Goal: Check status: Check status

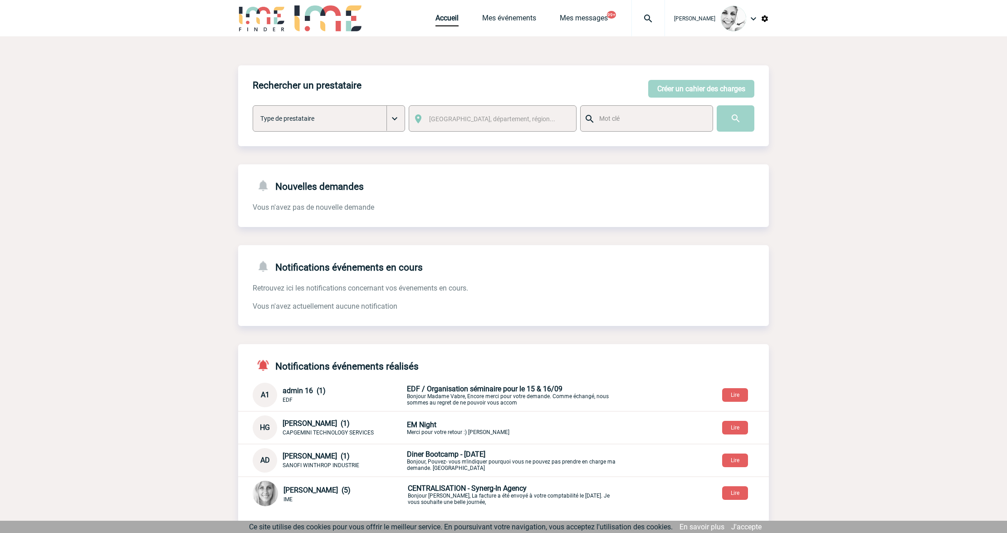
click at [658, 16] on img at bounding box center [648, 18] width 33 height 11
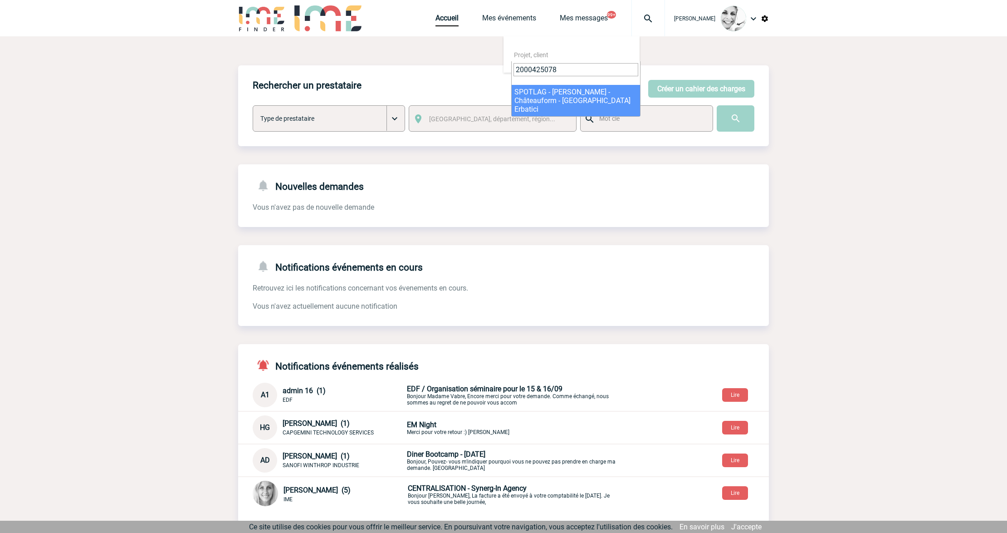
type input "2000425078"
select select "24579"
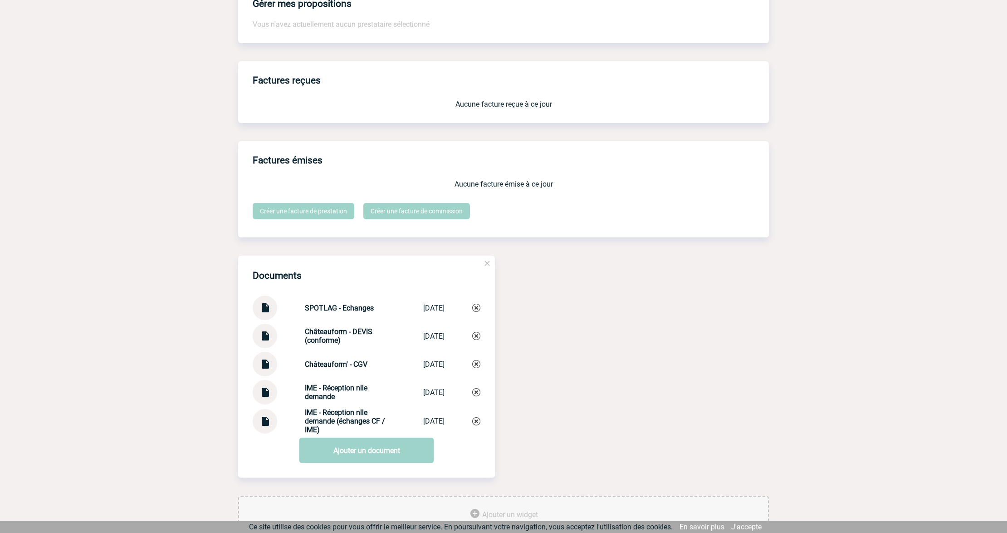
scroll to position [783, 0]
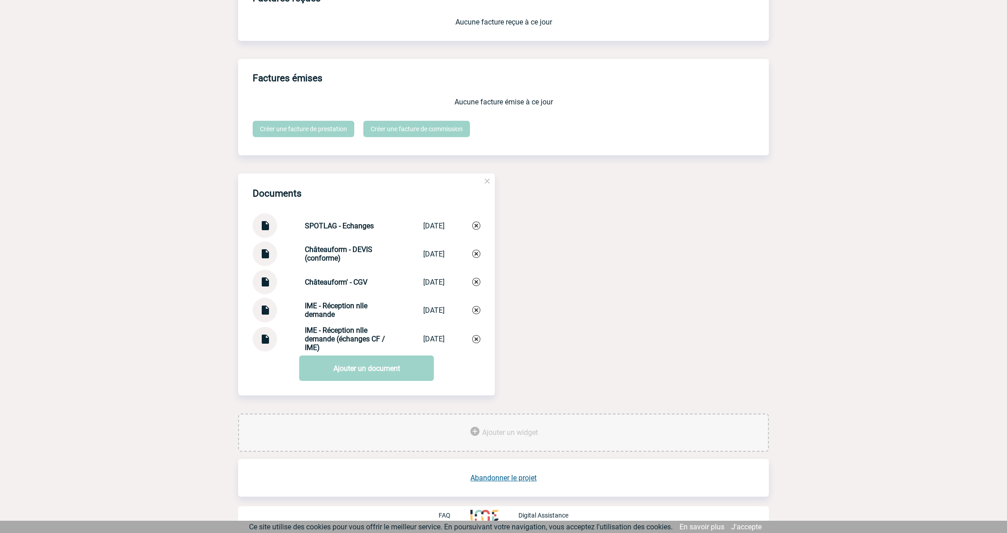
click at [273, 251] on div at bounding box center [265, 253] width 25 height 25
click at [267, 255] on img at bounding box center [265, 250] width 12 height 18
click at [267, 259] on img at bounding box center [265, 250] width 12 height 18
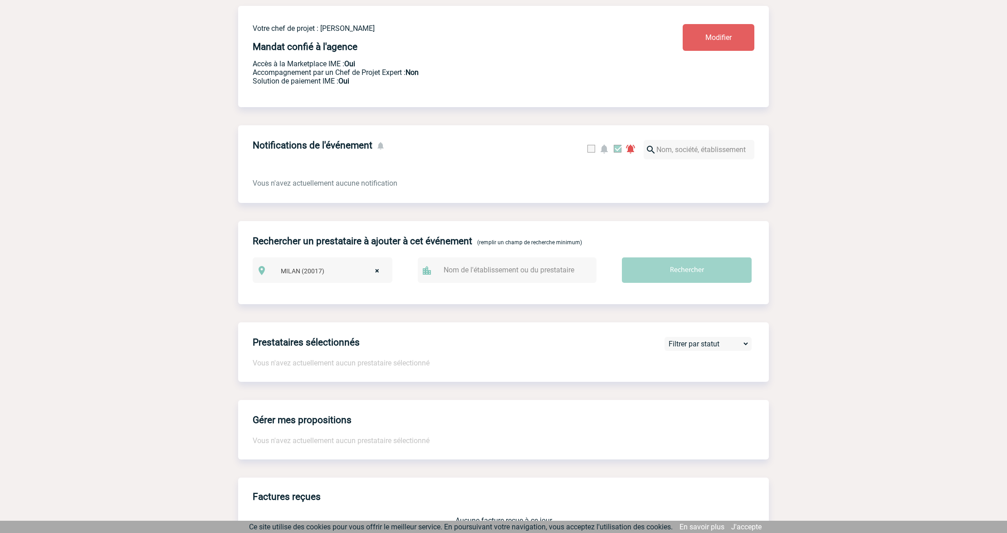
scroll to position [0, 0]
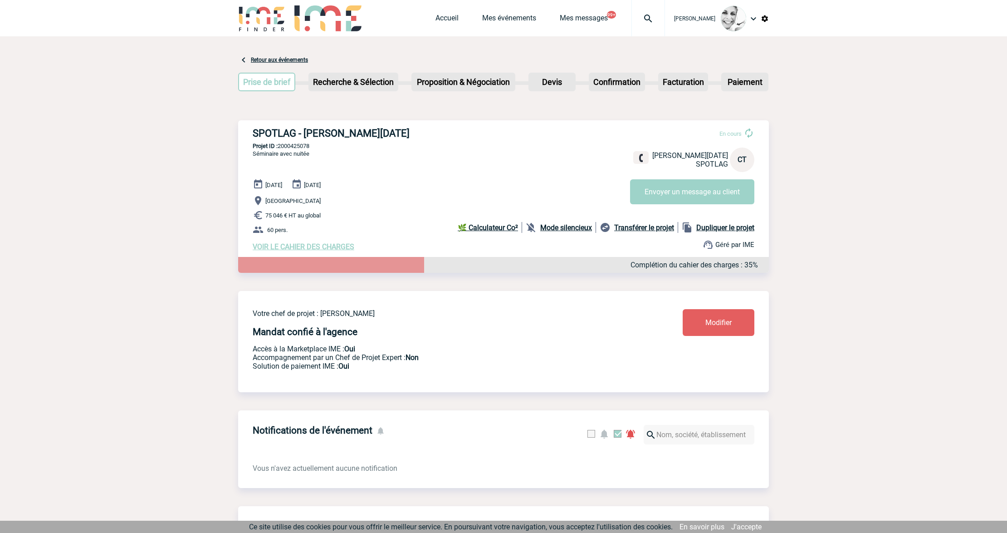
click at [301, 142] on p "Projet ID : 2000425078" at bounding box center [503, 145] width 531 height 7
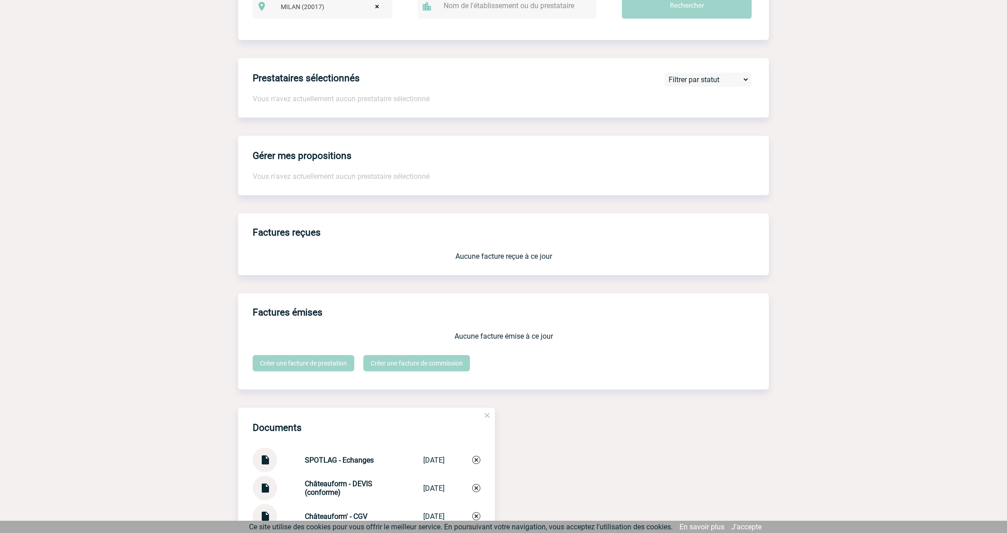
scroll to position [665, 0]
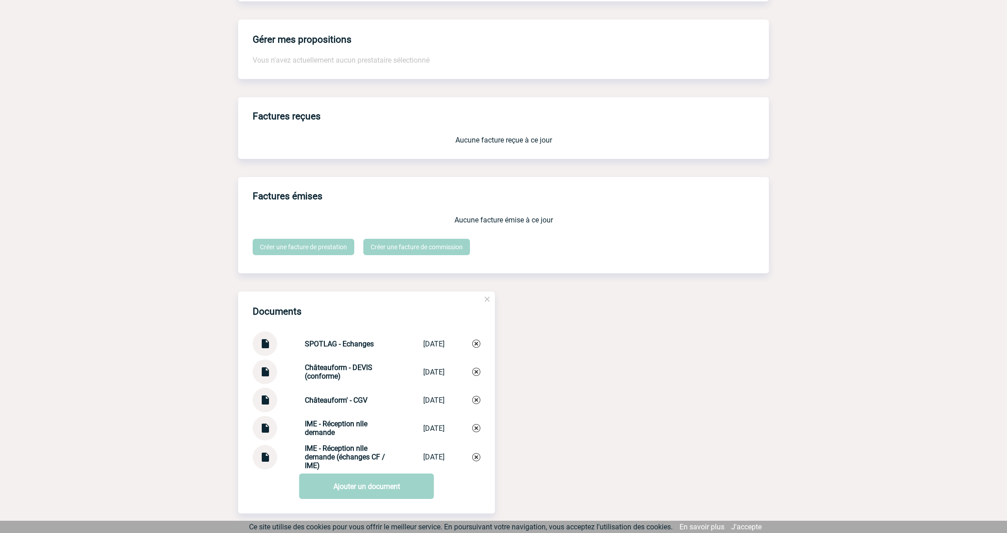
click at [260, 372] on img at bounding box center [265, 368] width 12 height 18
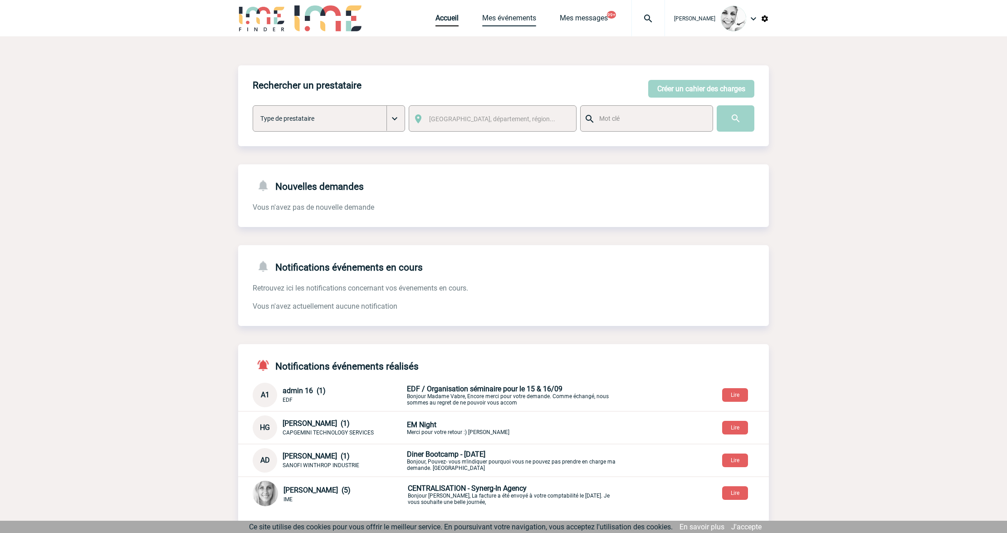
click at [514, 15] on link "Mes événements" at bounding box center [509, 20] width 54 height 13
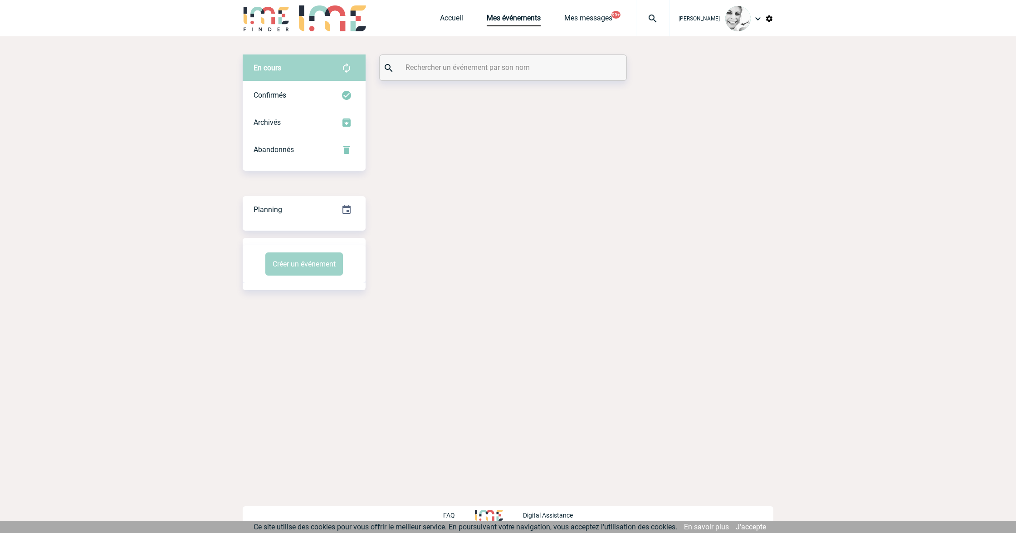
click at [419, 68] on input "text" at bounding box center [504, 67] width 202 height 13
click at [418, 67] on input "text" at bounding box center [504, 67] width 202 height 13
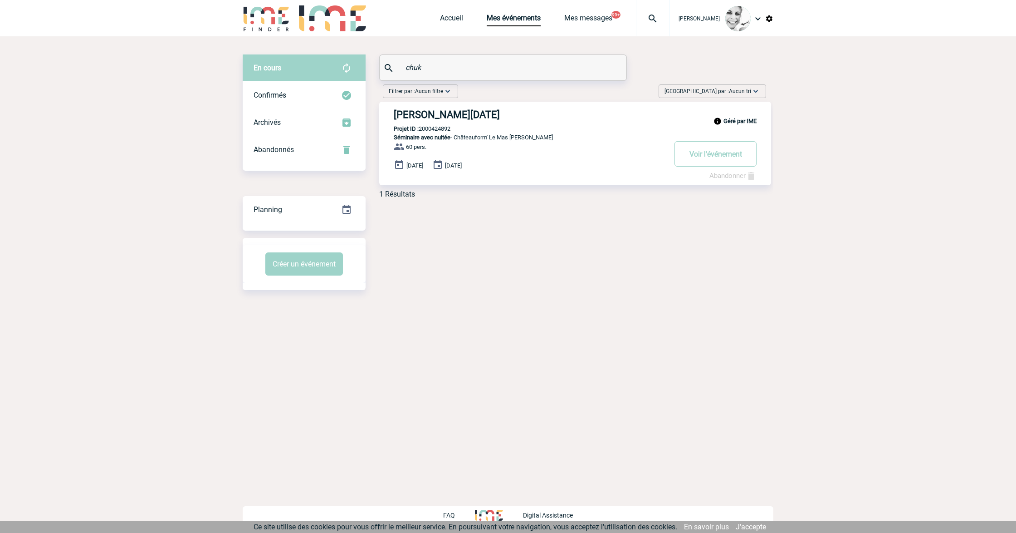
type input "chuk"
click at [517, 115] on h3 "CHUKKER - Clément TOUSSAINT" at bounding box center [530, 114] width 272 height 11
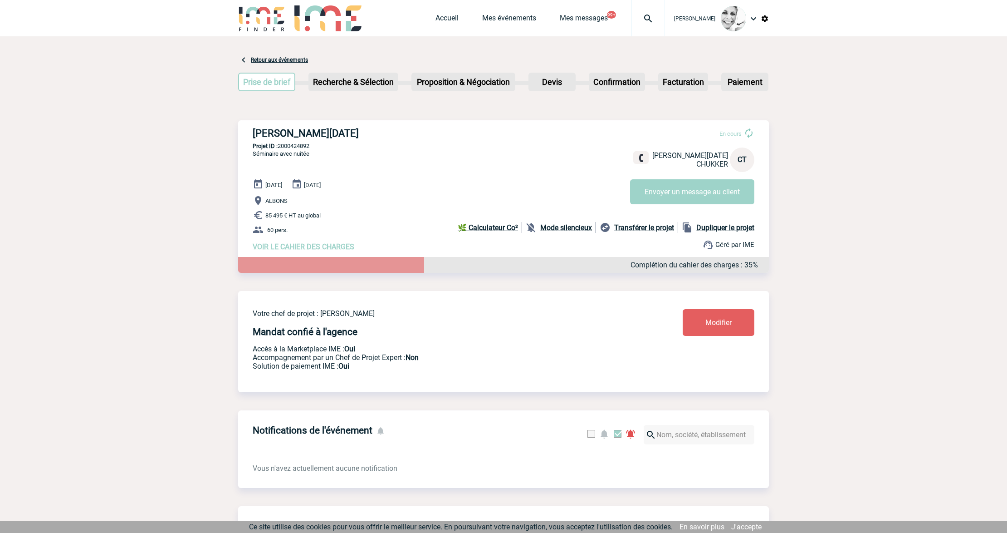
click at [306, 149] on div "[PERSON_NAME][DATE] En cours [PERSON_NAME][DATE] CT Envoyer un message au clien…" at bounding box center [503, 189] width 531 height 138
click at [305, 144] on p "Projet ID : 2000424892" at bounding box center [503, 145] width 531 height 7
copy p "2000424892"
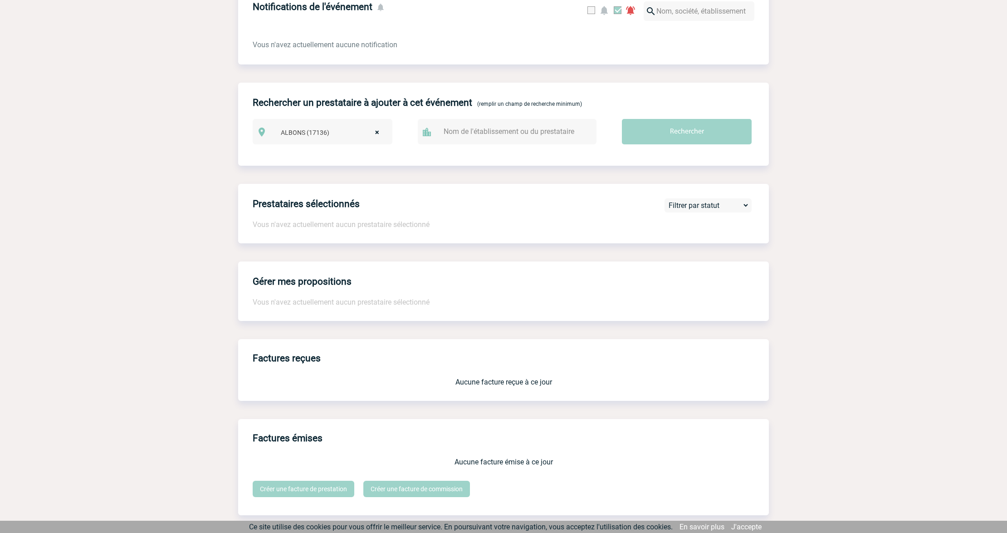
scroll to position [847, 0]
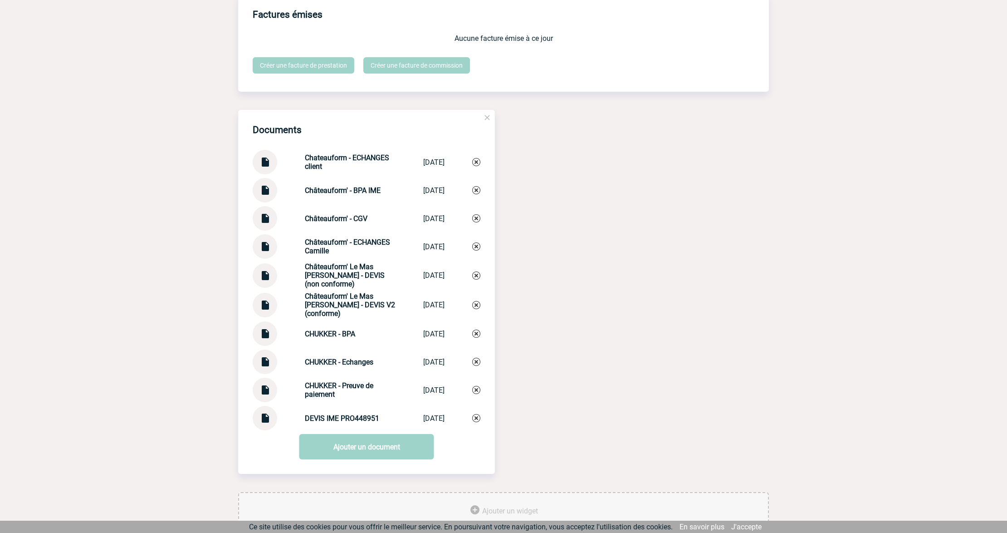
click at [266, 302] on img at bounding box center [265, 302] width 12 height 18
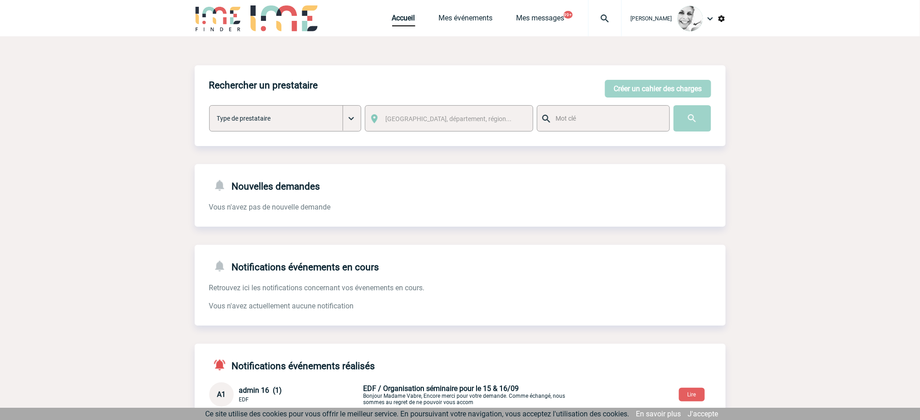
click at [465, 26] on div "Accueil Mes événements Mes messages 99+ Projet, client Projet, client" at bounding box center [507, 18] width 230 height 36
click at [464, 20] on link "Mes événements" at bounding box center [466, 20] width 54 height 13
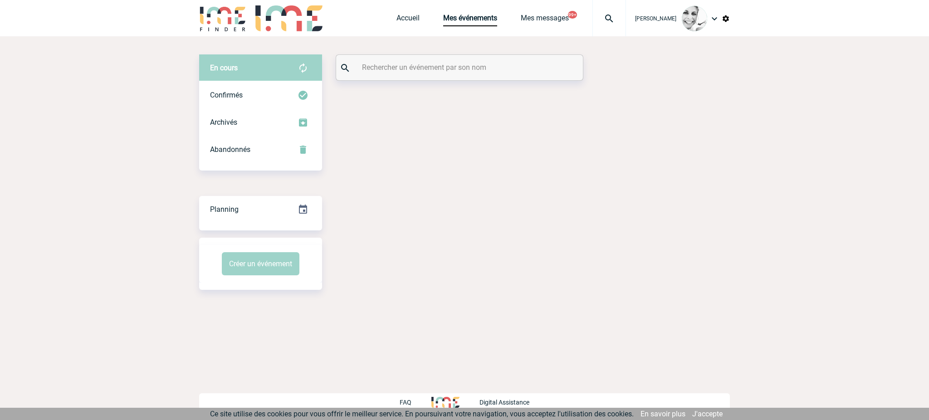
click at [389, 68] on input "text" at bounding box center [461, 67] width 202 height 13
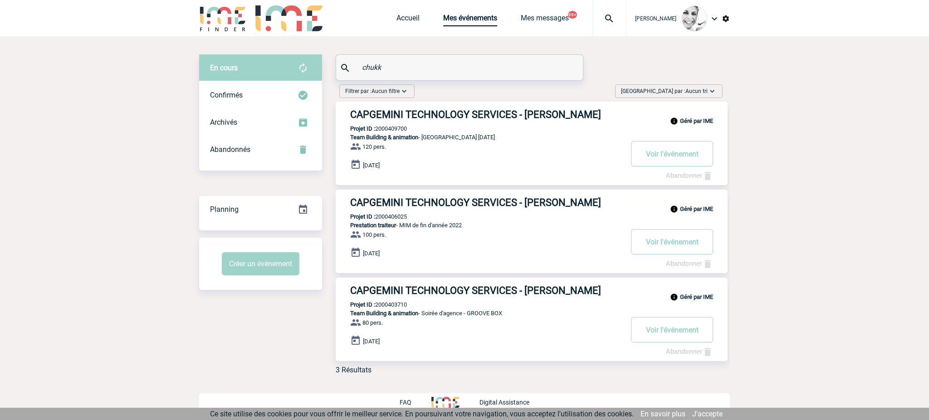
click at [397, 69] on input "chukk" at bounding box center [461, 67] width 202 height 13
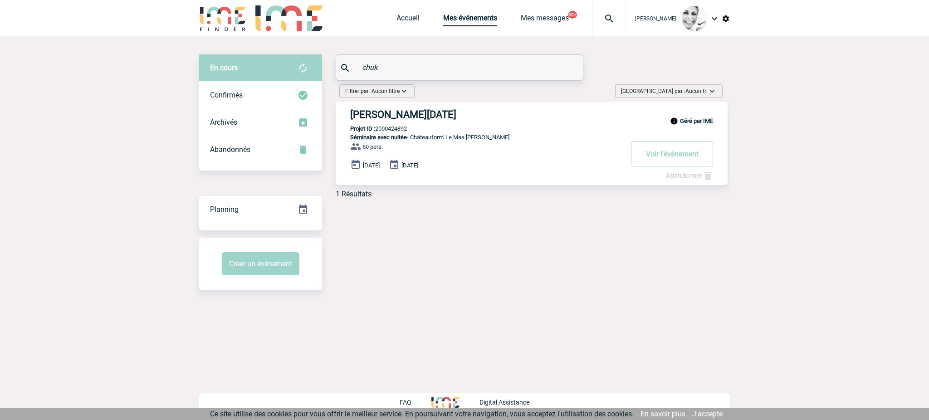
type input "chuk"
click at [416, 116] on h3 "[PERSON_NAME][DATE]" at bounding box center [486, 114] width 272 height 11
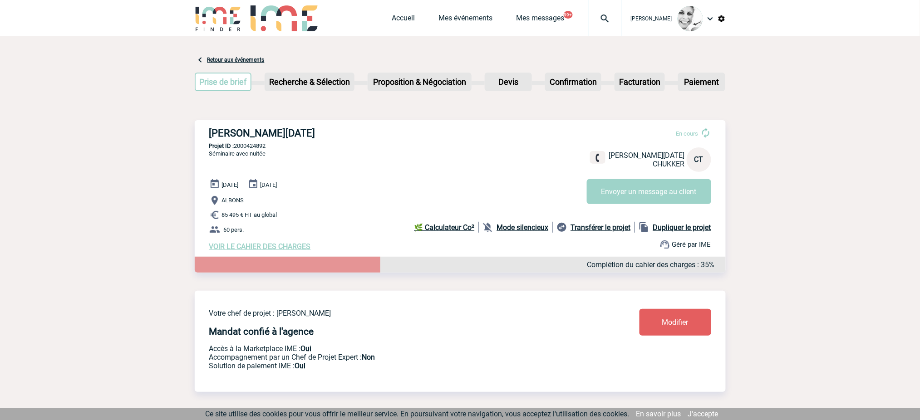
click at [263, 147] on p "Projet ID : 2000424892" at bounding box center [460, 145] width 531 height 7
copy p "2000424892"
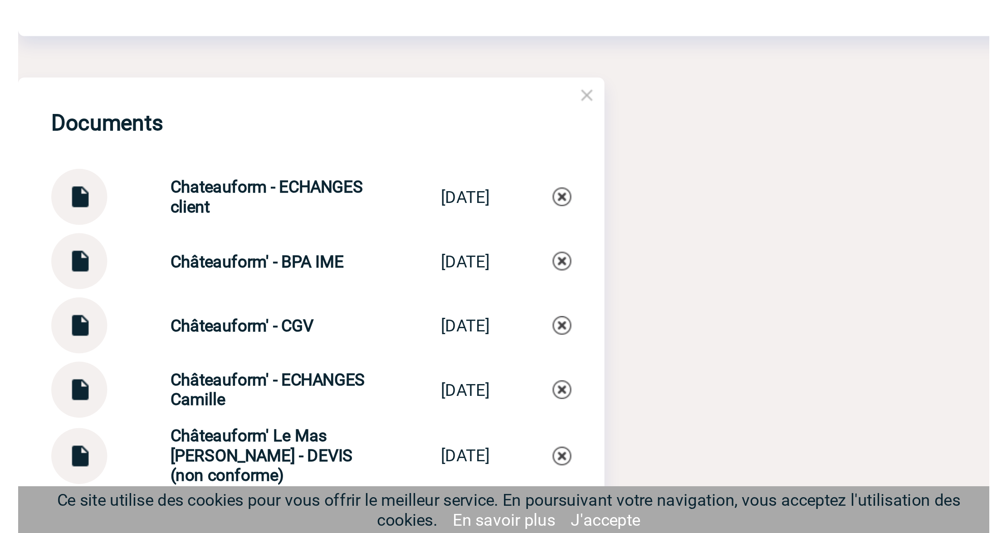
scroll to position [923, 0]
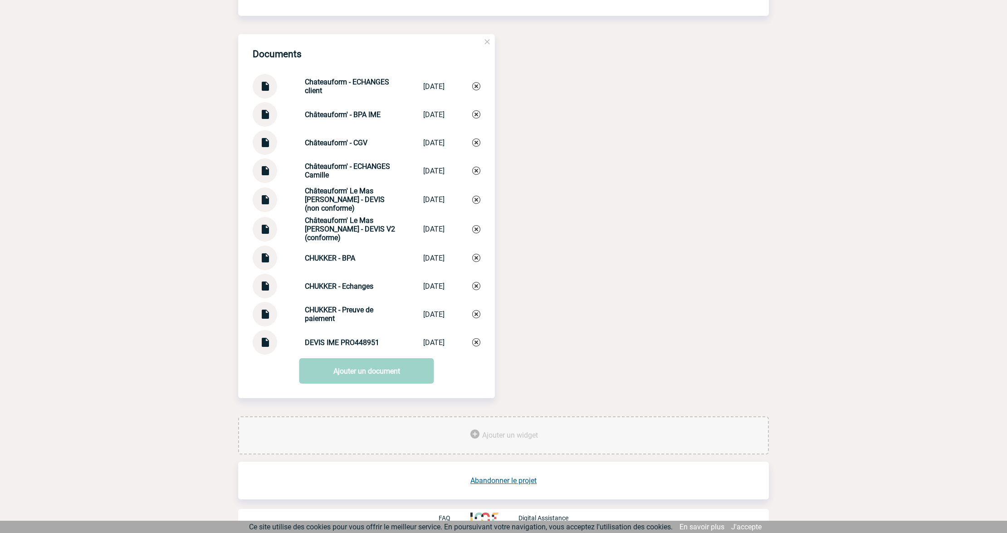
click at [263, 228] on img at bounding box center [265, 226] width 12 height 18
